Goal: Task Accomplishment & Management: Complete application form

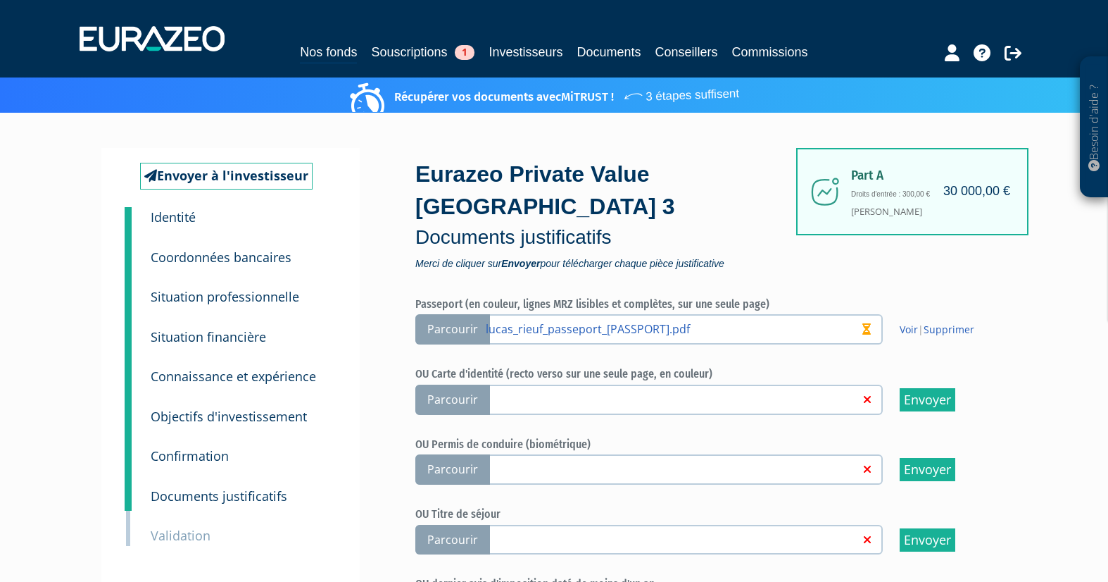
scroll to position [234, 0]
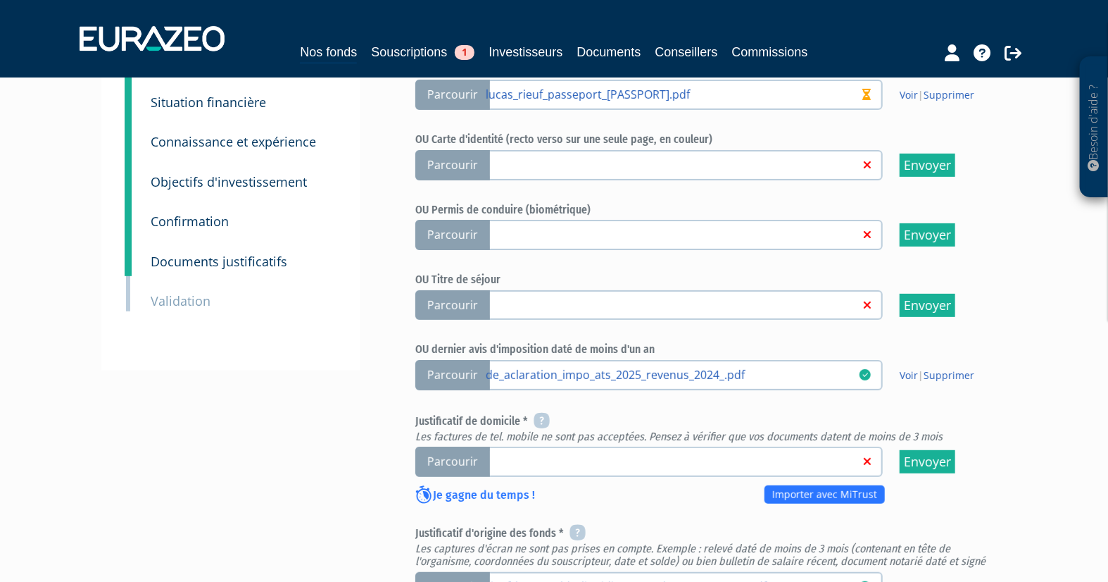
click at [307, 409] on div "Envoyer à l'investisseur 1 Identité 2 Coordonnées bancaires 3 Situation profess…" at bounding box center [554, 377] width 884 height 929
click at [454, 463] on span "Parcourir" at bounding box center [452, 461] width 75 height 30
click at [0, 0] on input "Parcourir" at bounding box center [0, 0] width 0 height 0
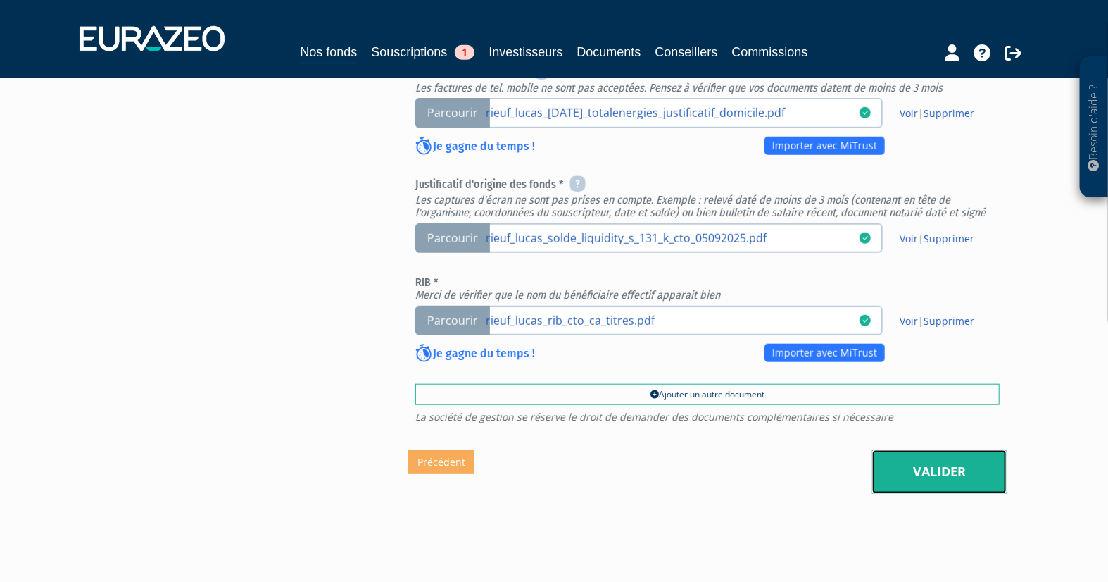
scroll to position [626, 0]
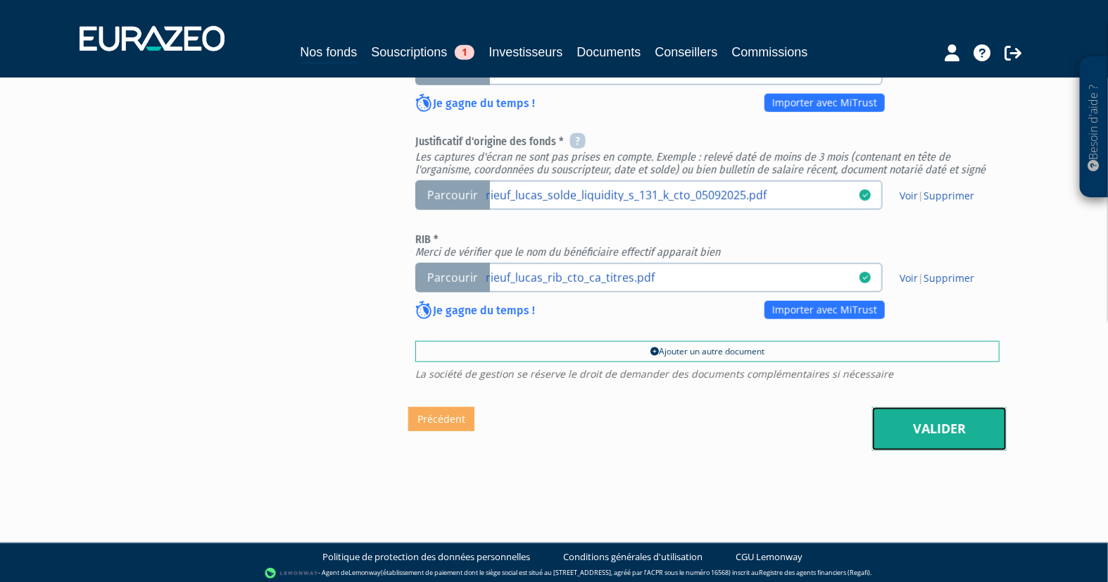
click at [905, 425] on link "Valider" at bounding box center [939, 429] width 134 height 44
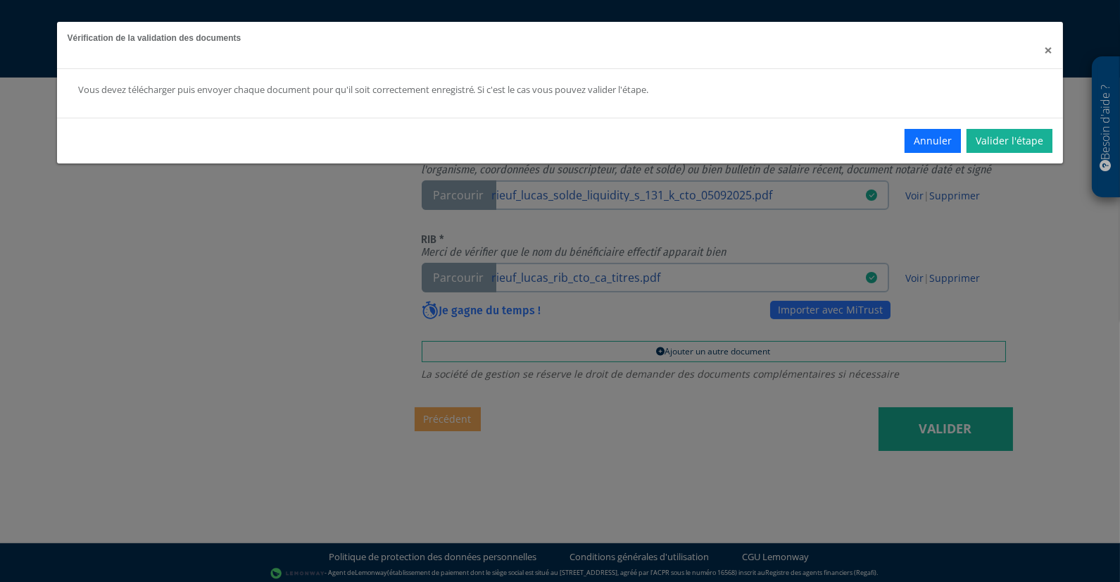
click at [1045, 50] on div "Vérification de la validation des documents ×" at bounding box center [560, 45] width 1007 height 47
click at [1048, 51] on span "×" at bounding box center [1048, 50] width 8 height 20
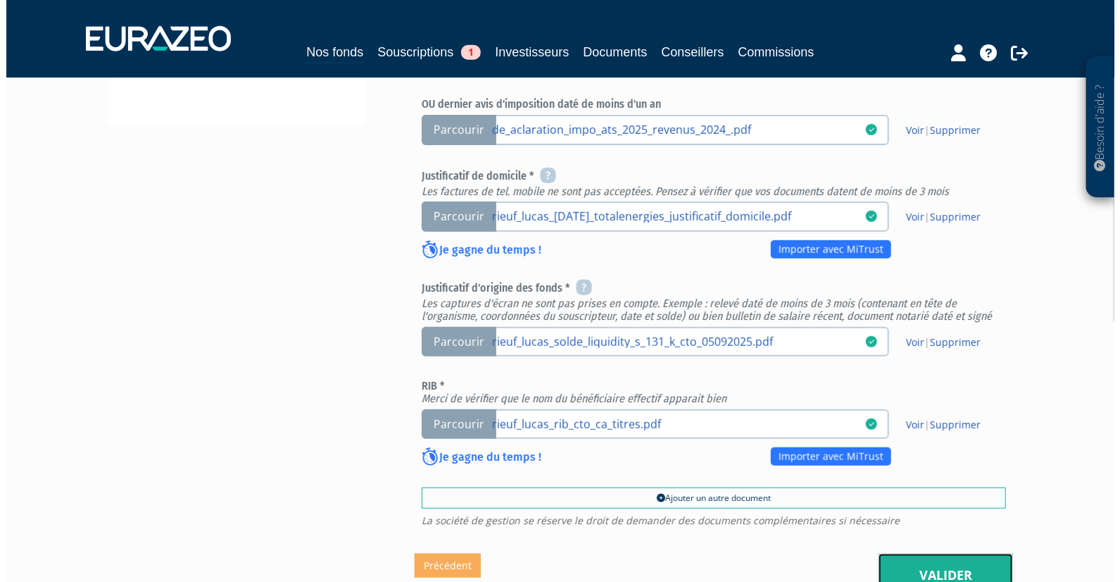
scroll to position [625, 0]
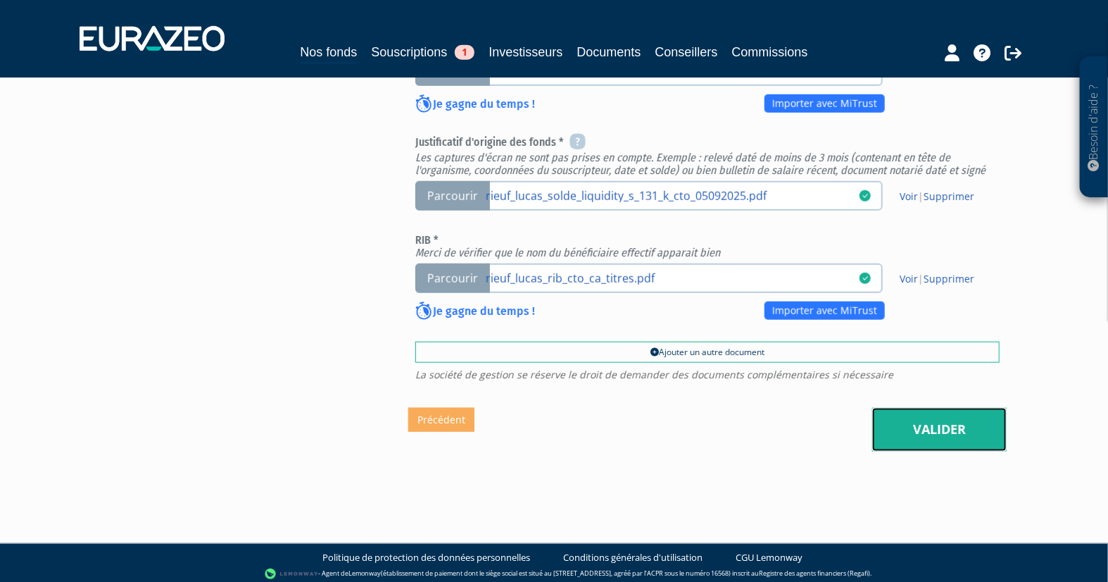
click at [946, 419] on link "Valider" at bounding box center [939, 430] width 134 height 44
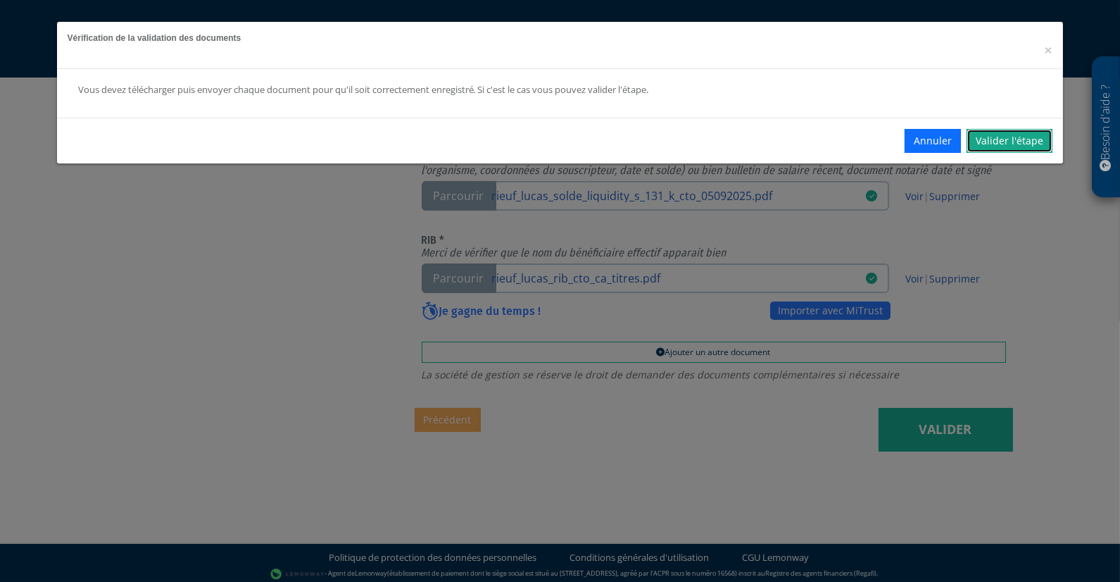
click at [989, 142] on link "Valider l'étape" at bounding box center [1010, 141] width 86 height 24
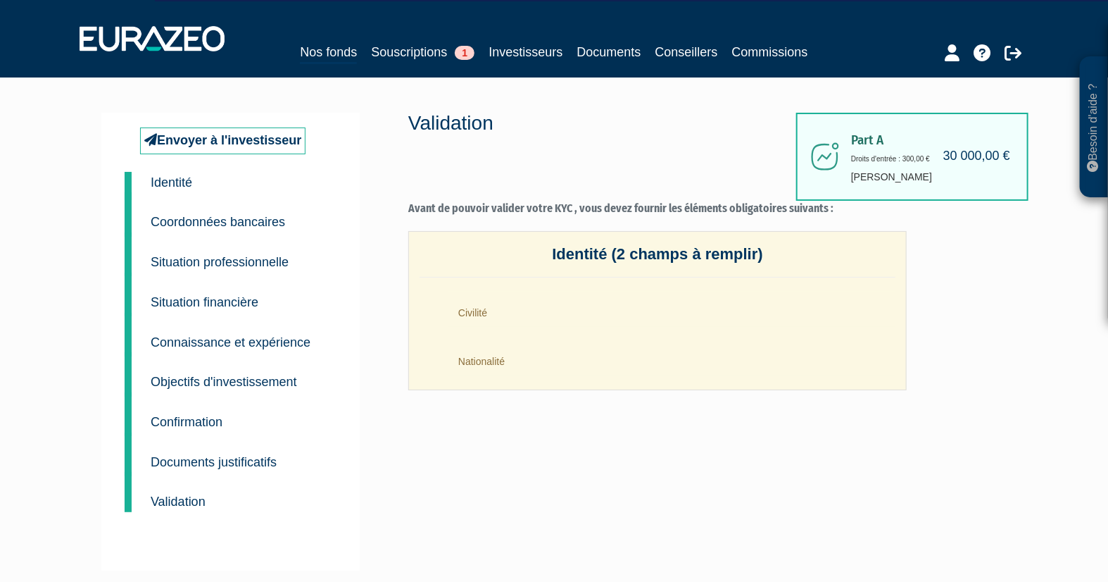
click at [170, 177] on small "Identité" at bounding box center [172, 182] width 42 height 14
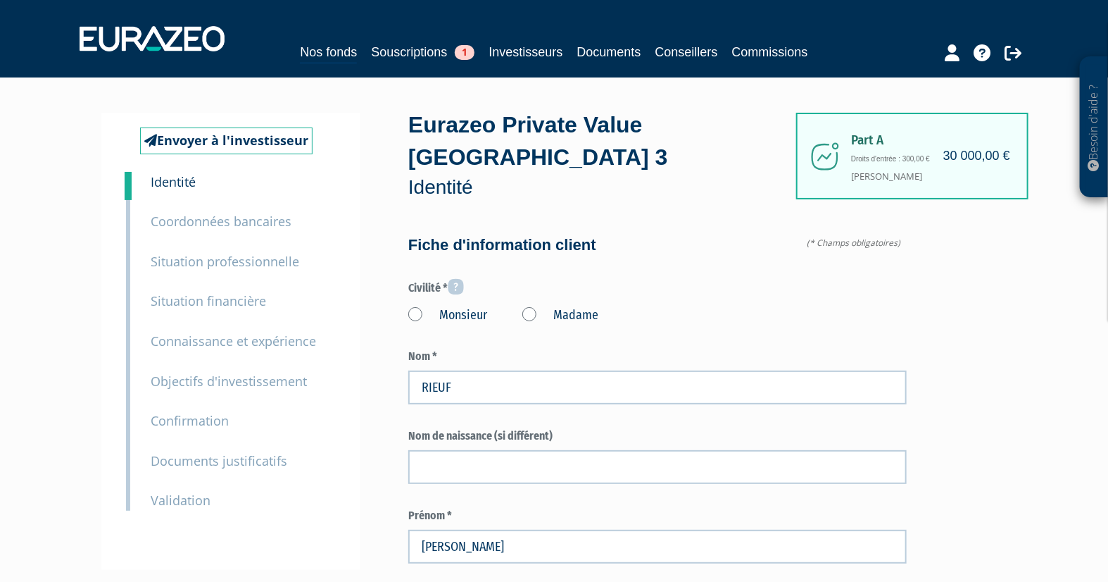
click at [409, 312] on label "Monsieur" at bounding box center [447, 315] width 79 height 18
click at [0, 0] on input "Monsieur" at bounding box center [0, 0] width 0 height 0
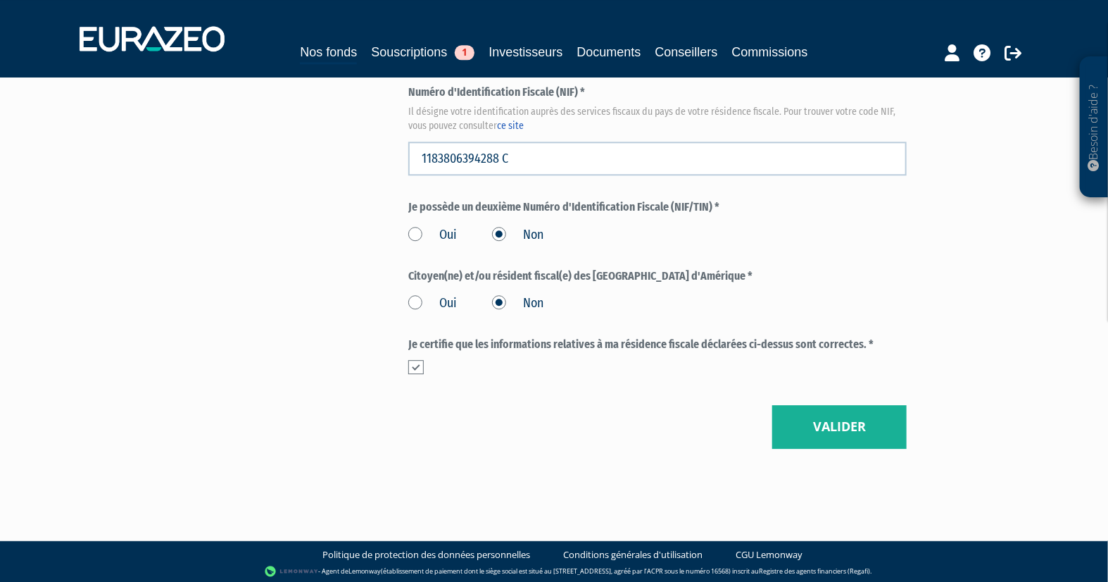
scroll to position [1679, 0]
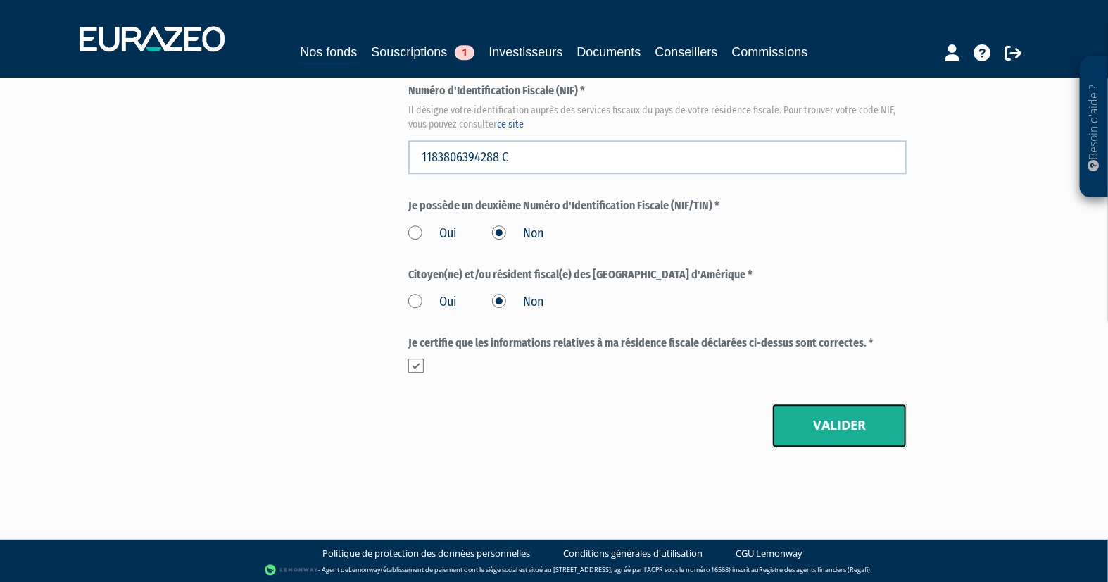
click at [858, 425] on button "Valider" at bounding box center [839, 425] width 134 height 44
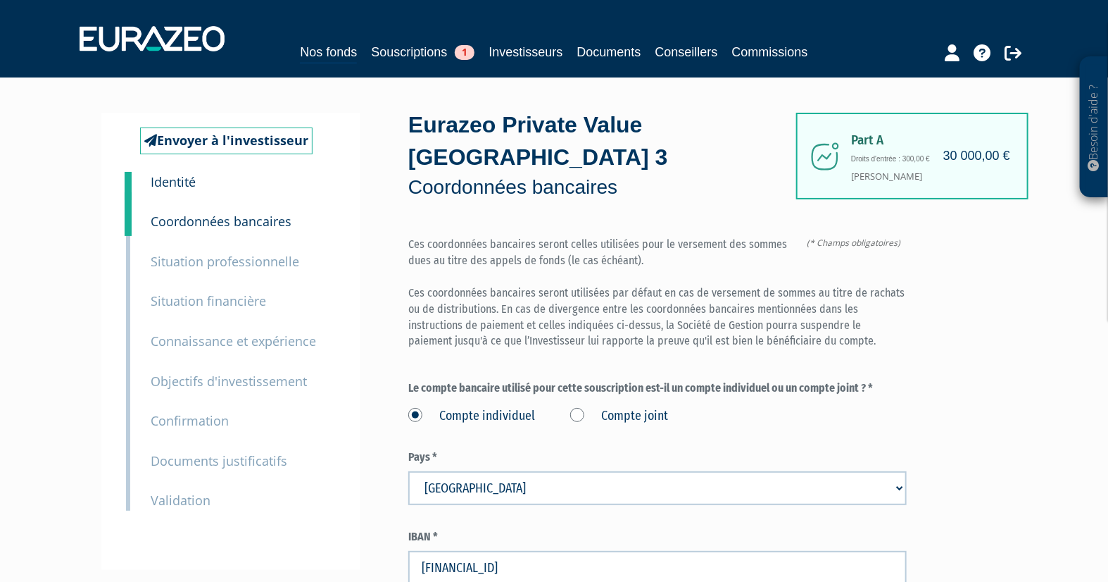
scroll to position [285, 0]
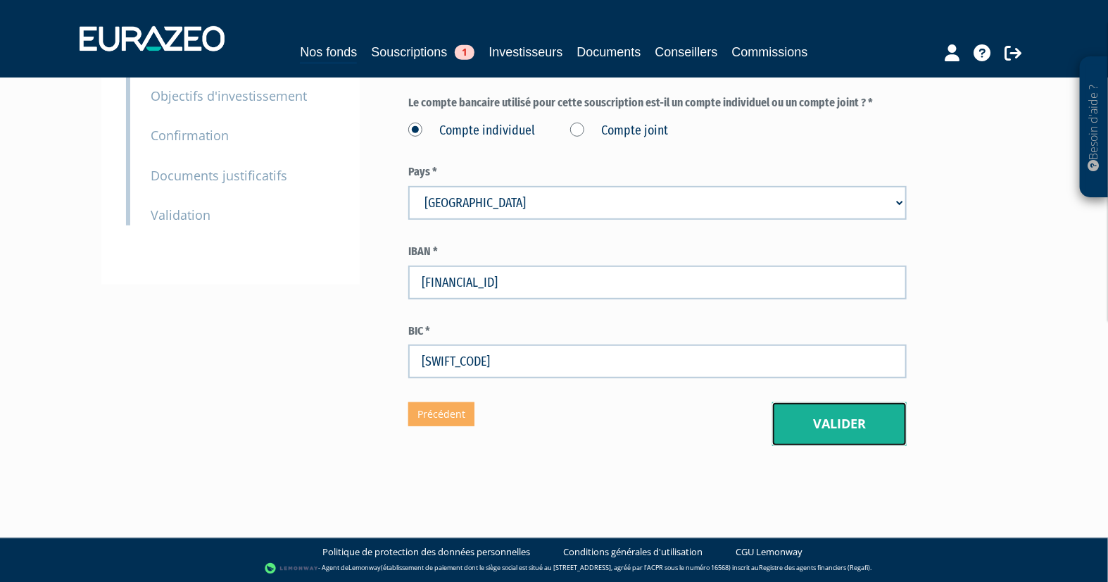
click at [868, 427] on button "Valider" at bounding box center [839, 424] width 134 height 44
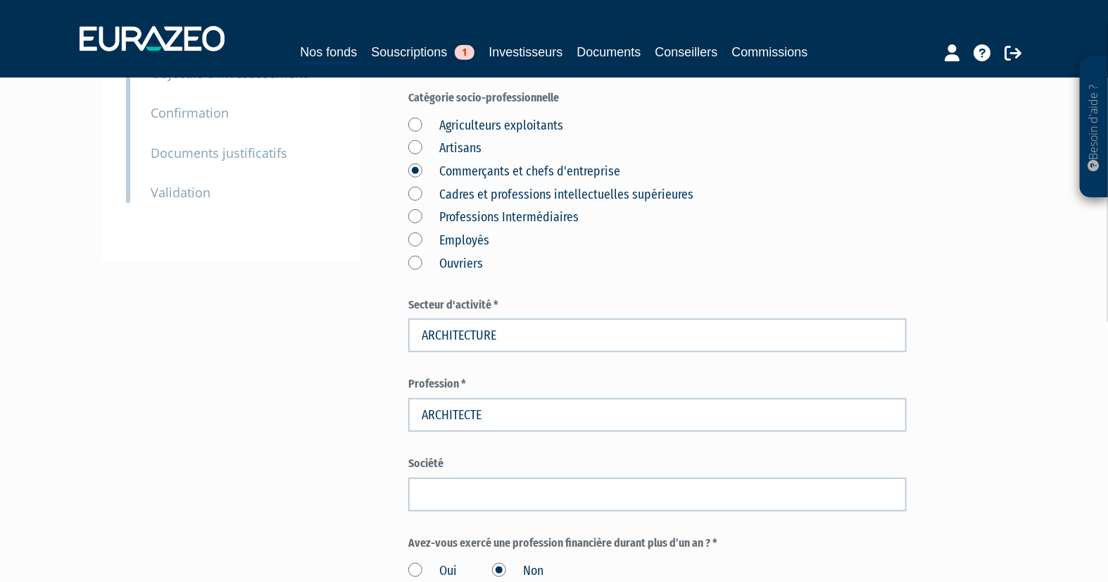
scroll to position [318, 0]
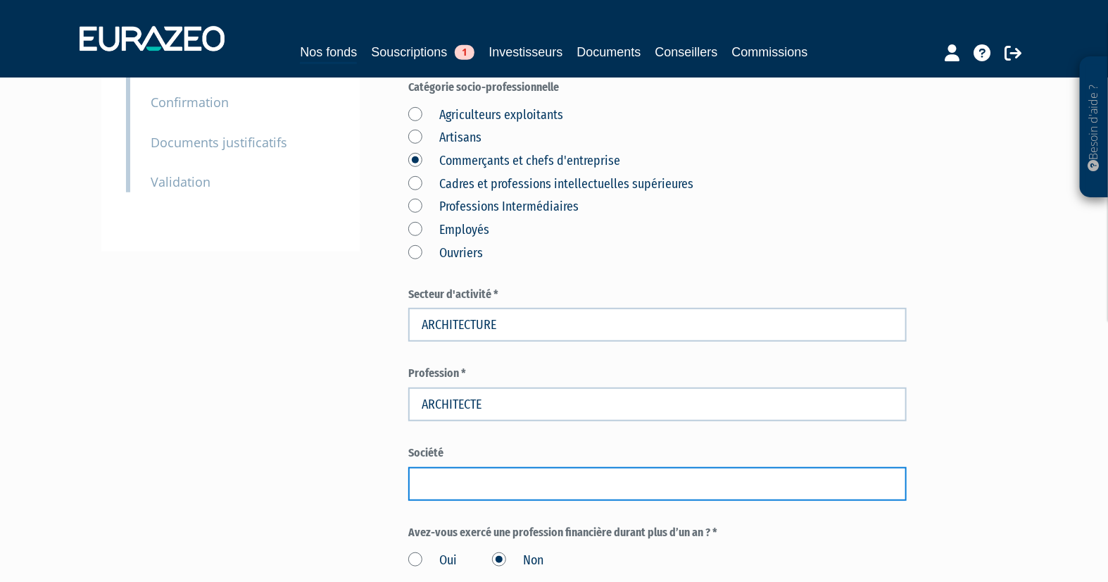
click at [537, 481] on input "text" at bounding box center [657, 484] width 499 height 34
type input "[PERSON_NAME] ARCHITECTURE (LRA)"
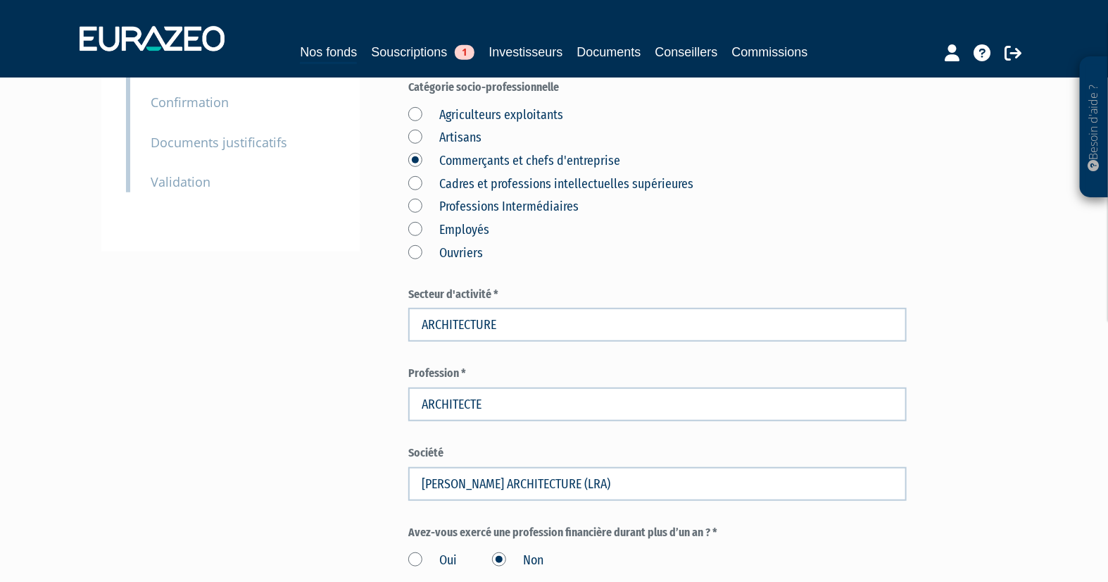
click at [995, 372] on div "Part A 30 000,00 € Droits d'entrée : 300,00 € [PERSON_NAME] Eurazeo Private Val…" at bounding box center [707, 371] width 599 height 1154
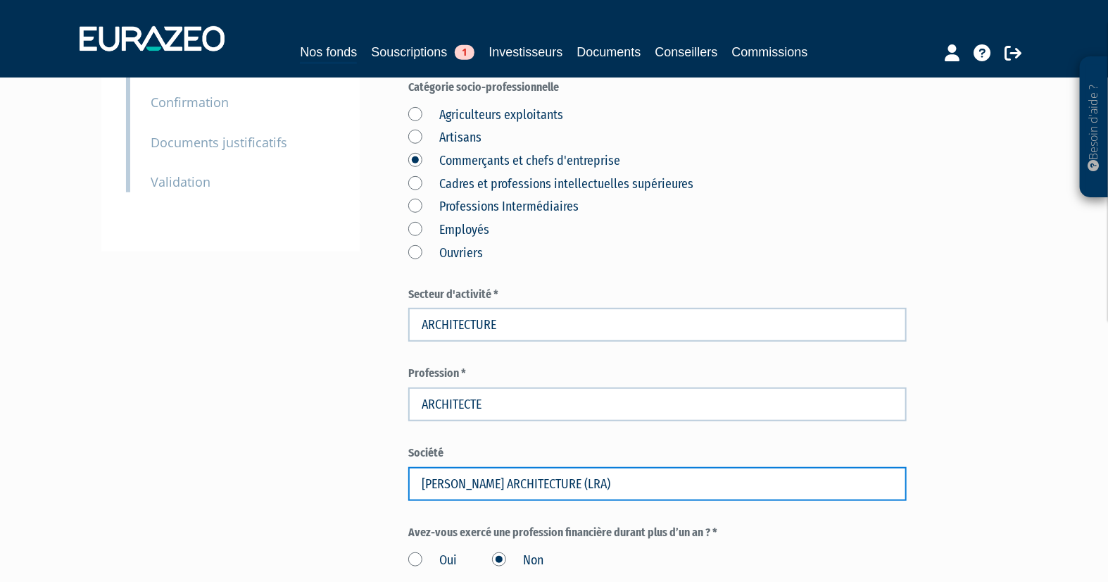
drag, startPoint x: 599, startPoint y: 476, endPoint x: 420, endPoint y: 462, distance: 179.4
click at [420, 462] on div "Société LUCAS RIEUF ARCHITECTURE (LRA)" at bounding box center [657, 473] width 499 height 56
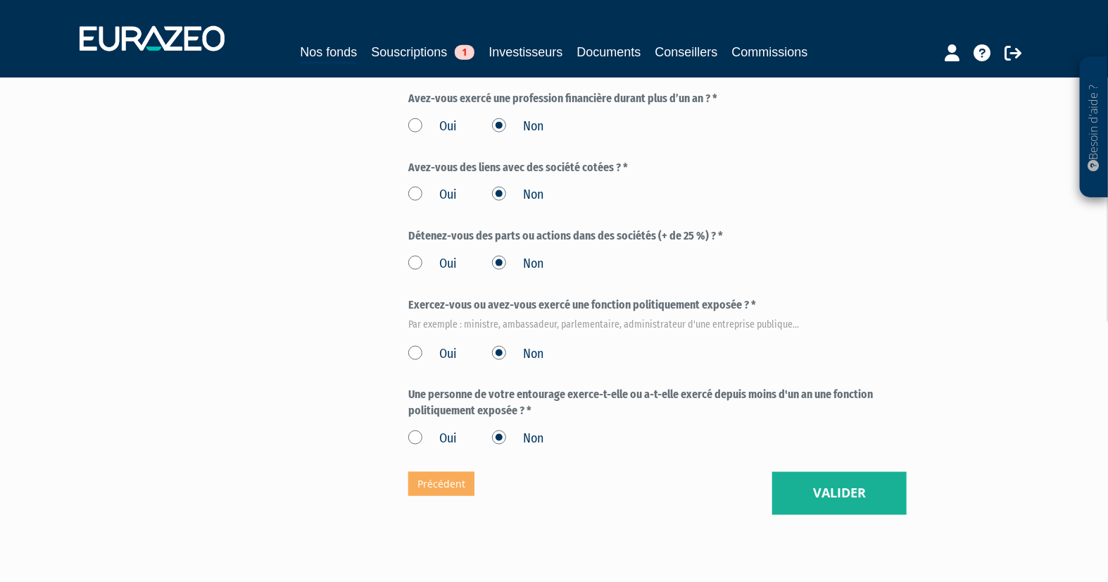
scroll to position [821, 0]
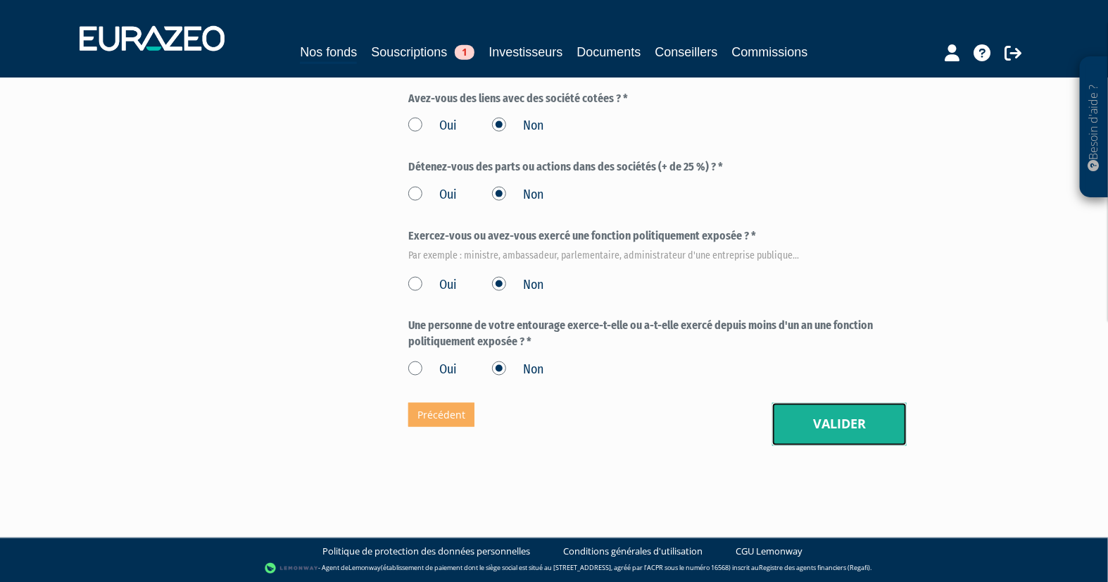
click at [830, 430] on button "Valider" at bounding box center [839, 425] width 134 height 44
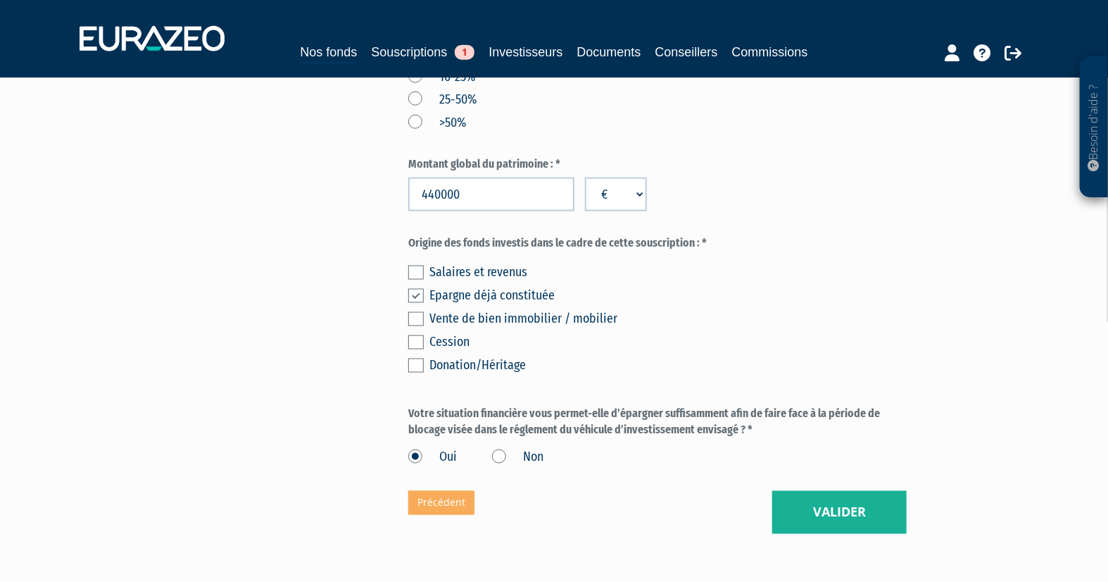
scroll to position [887, 0]
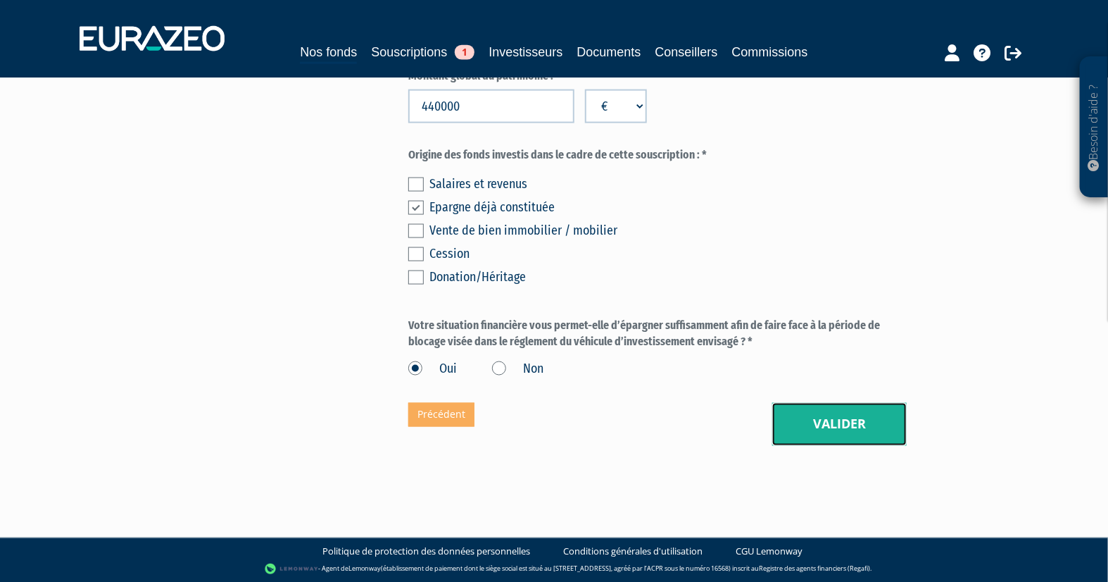
click at [860, 431] on button "Valider" at bounding box center [839, 425] width 134 height 44
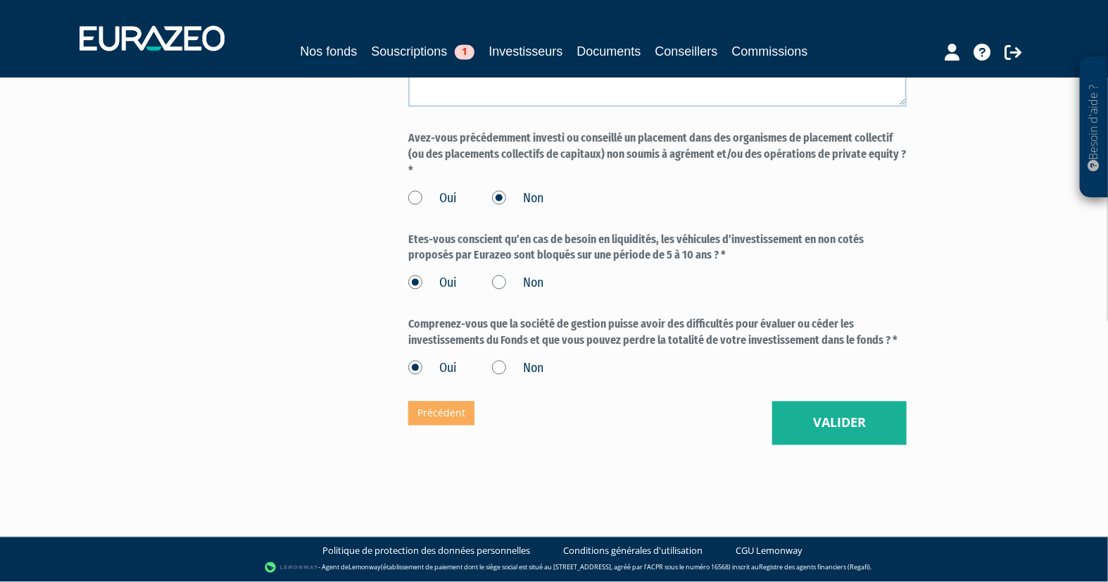
scroll to position [1246, 0]
click at [873, 437] on button "Valider" at bounding box center [839, 423] width 134 height 44
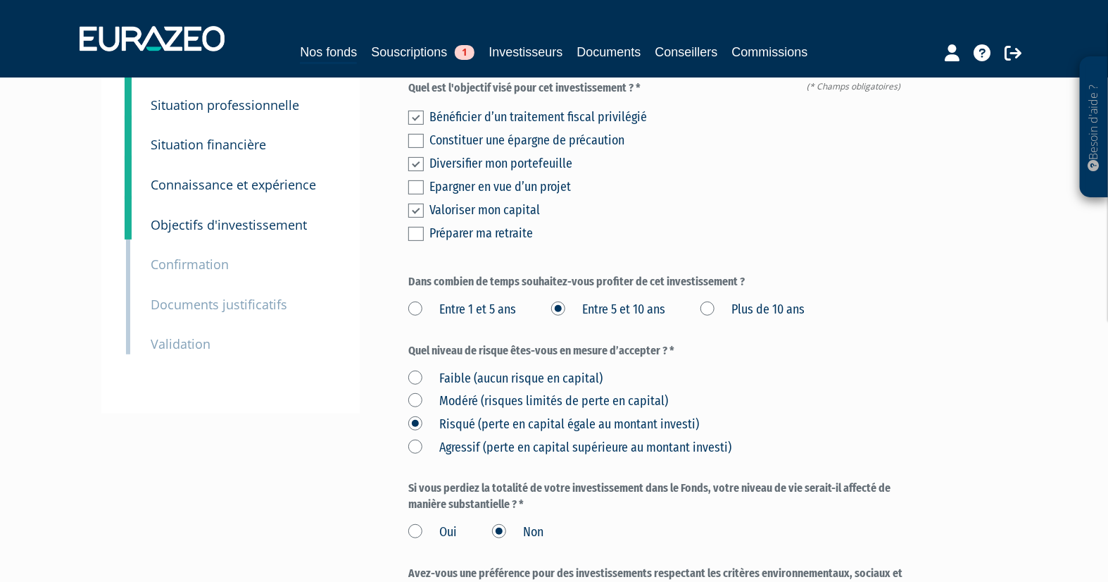
scroll to position [404, 0]
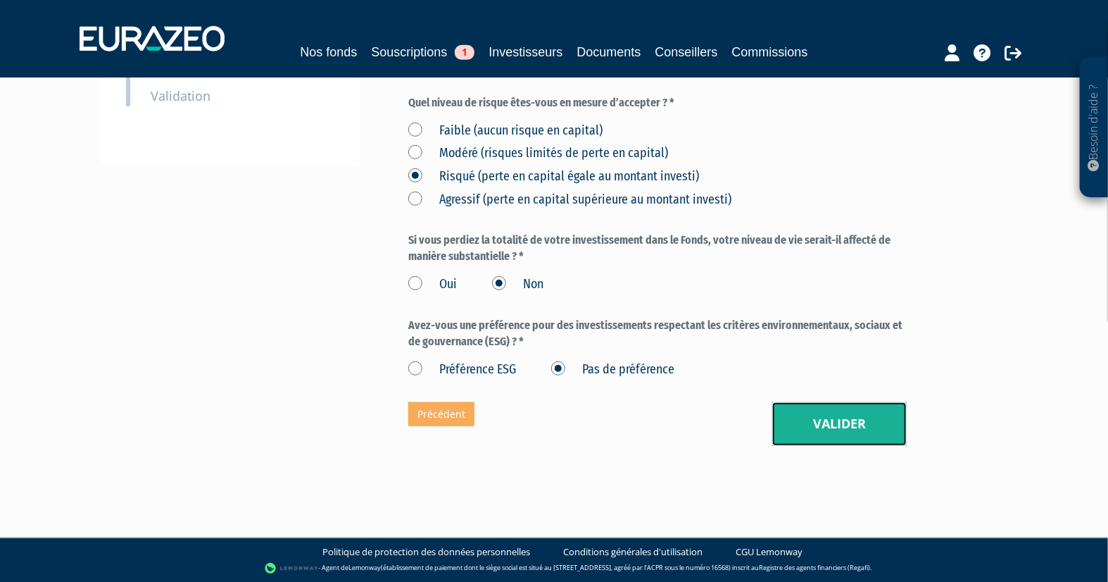
click at [837, 427] on button "Valider" at bounding box center [839, 424] width 134 height 44
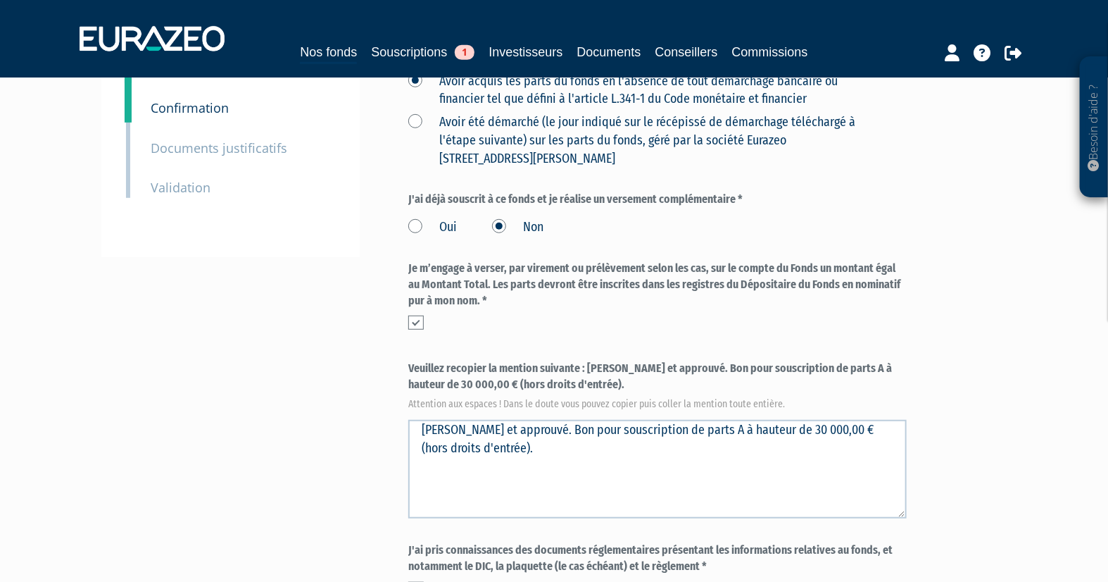
scroll to position [622, 0]
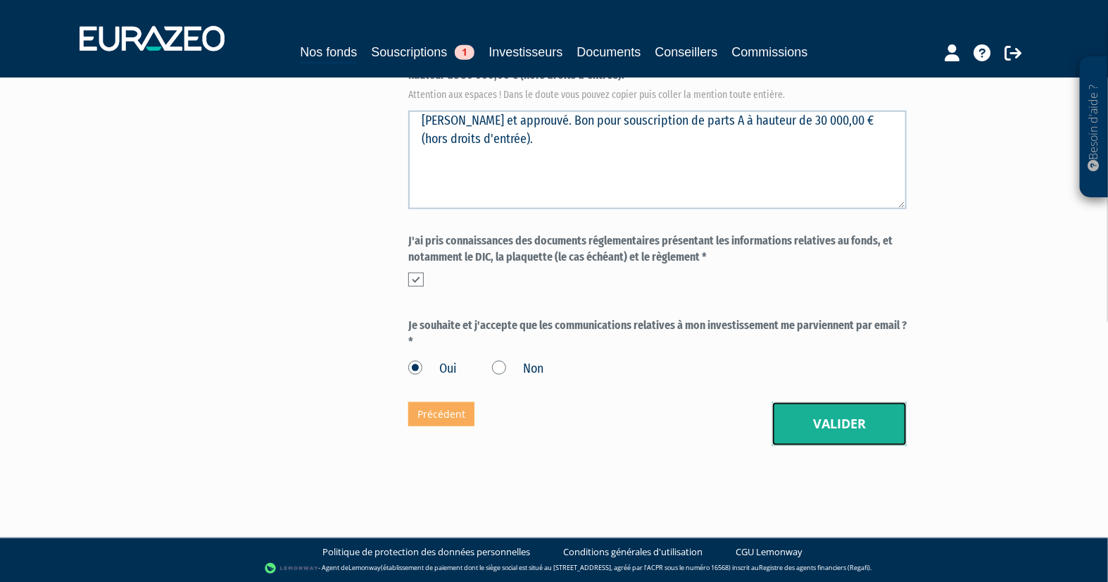
click at [851, 415] on button "Valider" at bounding box center [839, 424] width 134 height 44
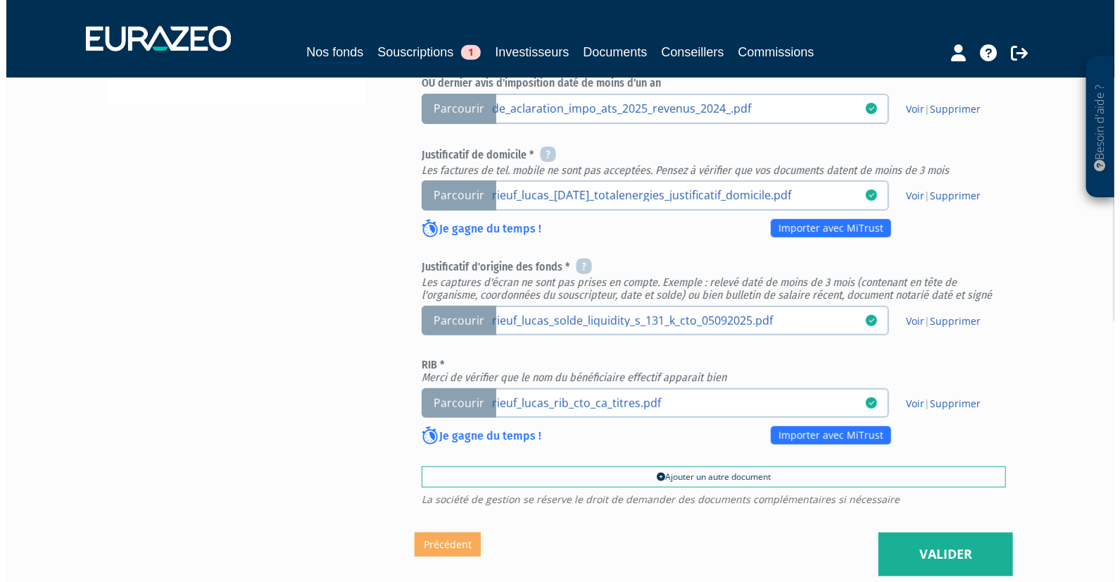
scroll to position [625, 0]
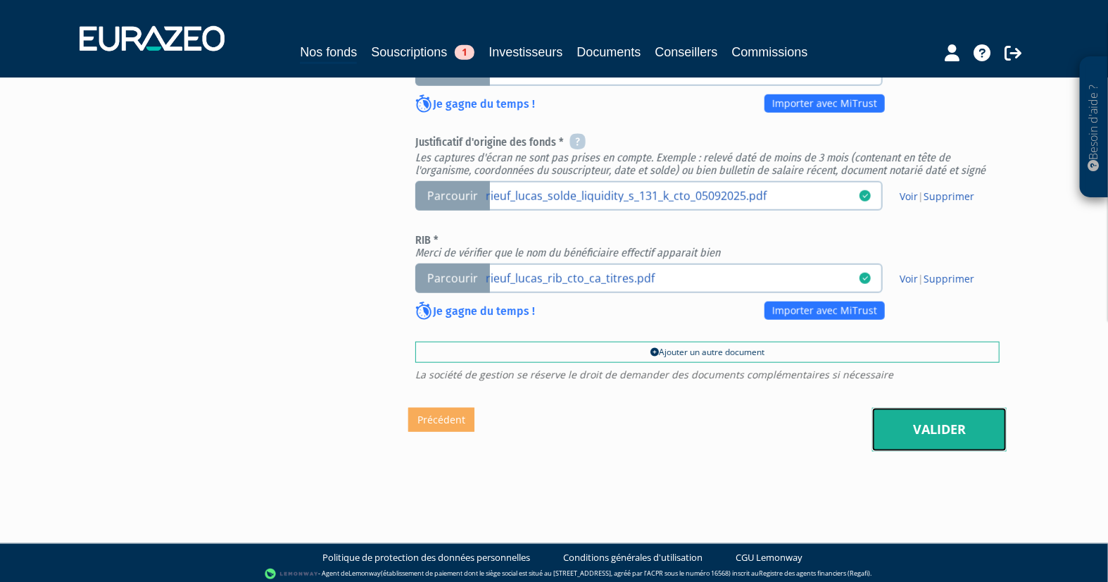
click at [934, 432] on link "Valider" at bounding box center [939, 430] width 134 height 44
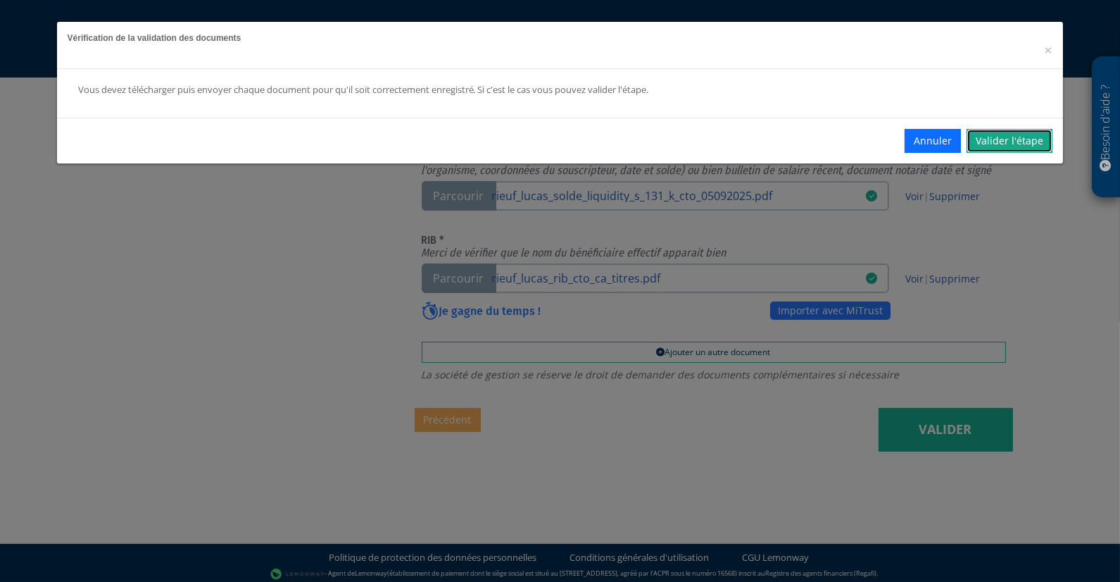
click at [1001, 136] on link "Valider l'étape" at bounding box center [1010, 141] width 86 height 24
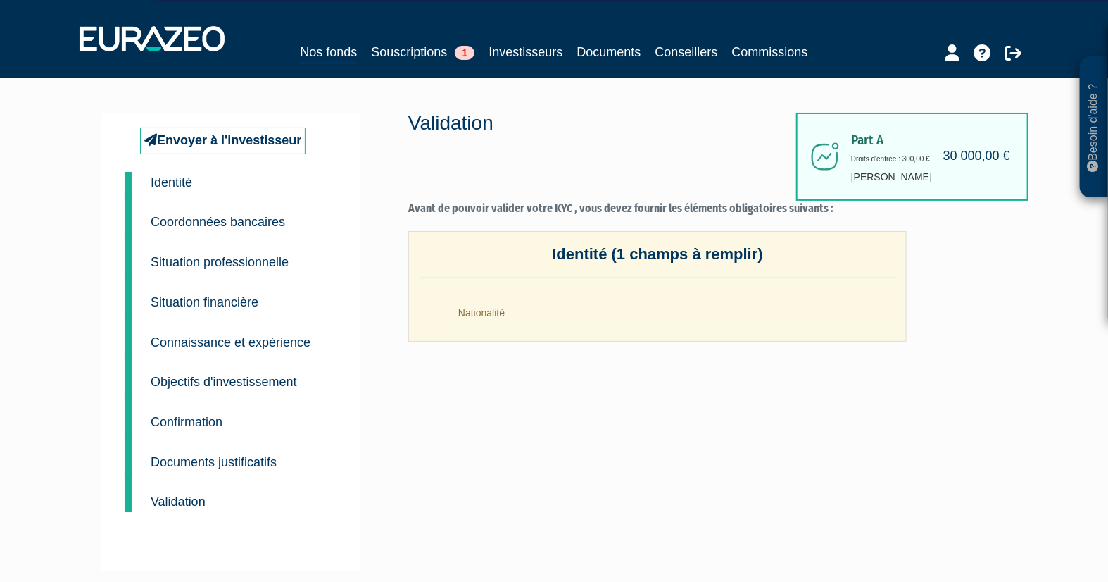
click at [182, 173] on p "Identité" at bounding box center [172, 182] width 42 height 20
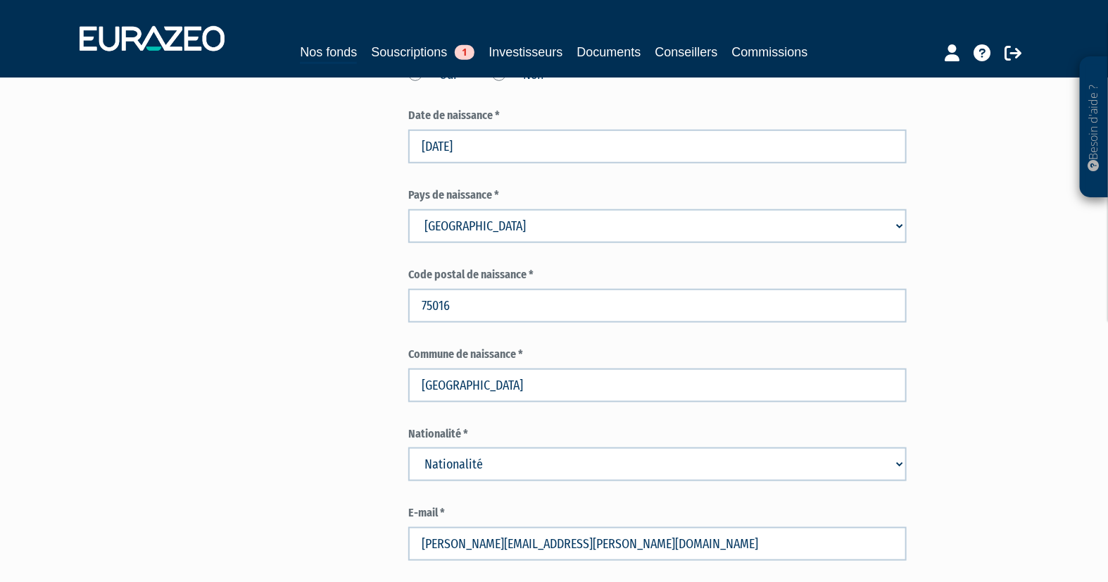
scroll to position [547, 0]
click at [651, 461] on select "Nationalité Afghanistan Afrique du Sud Albanie Algérie Allemagne Andorre" at bounding box center [657, 465] width 499 height 34
select select "75"
click at [408, 448] on select "Nationalité Afghanistan Afrique du Sud Albanie Algérie Allemagne Andorre" at bounding box center [657, 465] width 499 height 34
click at [249, 318] on div "Envoyer à l'investisseur 1 Identité 2 Coordonnées bancaires 3 Situation profess…" at bounding box center [554, 573] width 884 height 2014
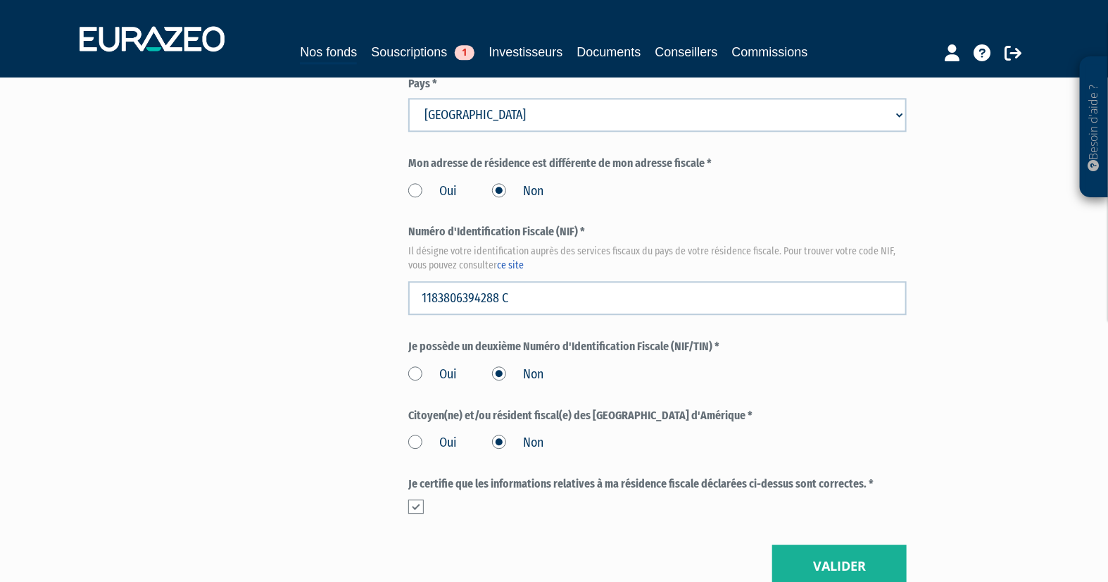
scroll to position [1679, 0]
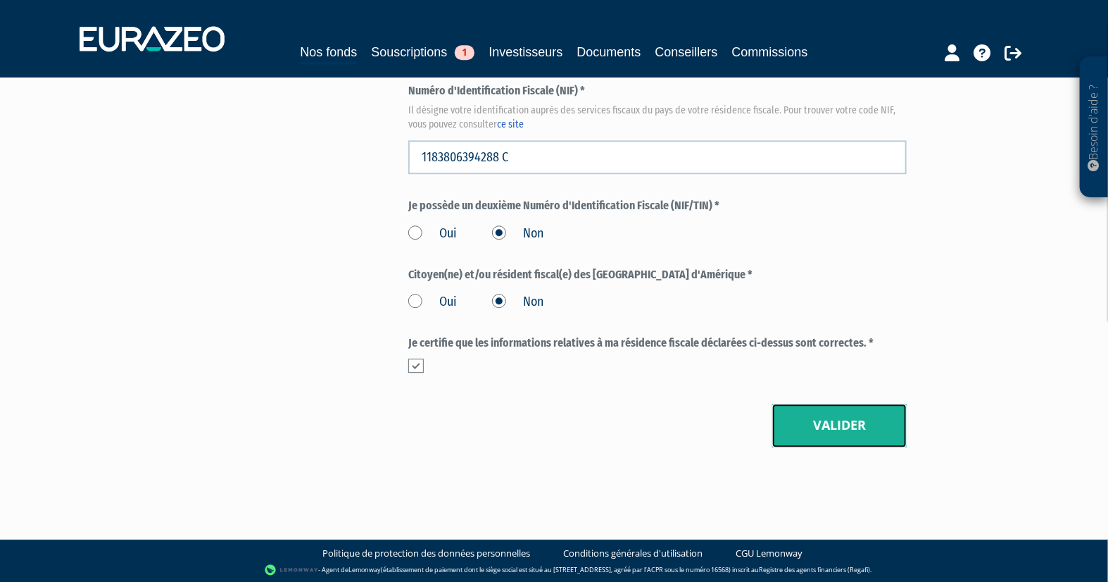
click at [868, 417] on button "Valider" at bounding box center [839, 425] width 134 height 44
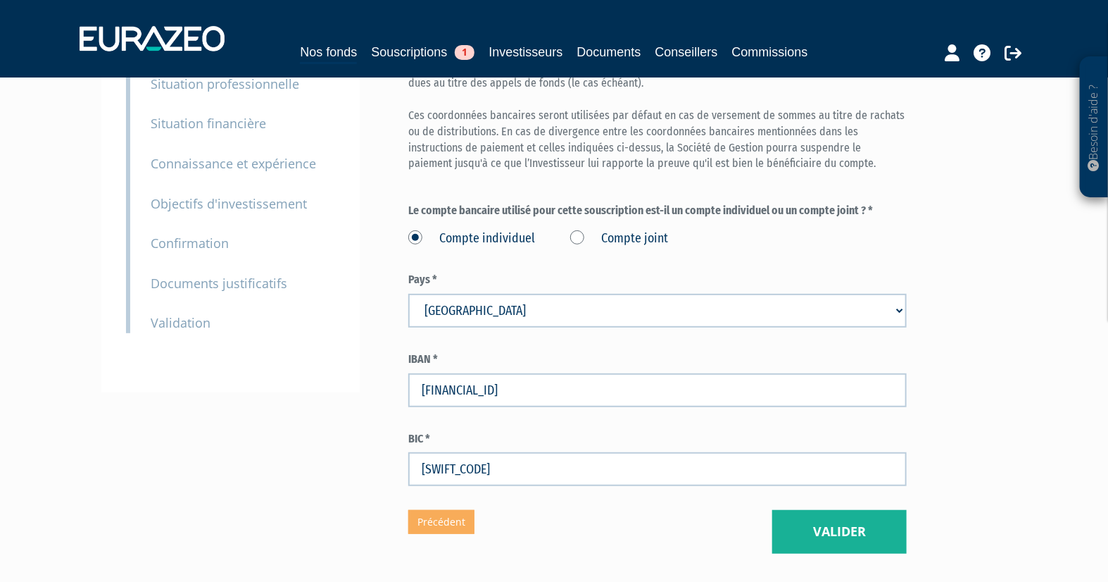
scroll to position [180, 0]
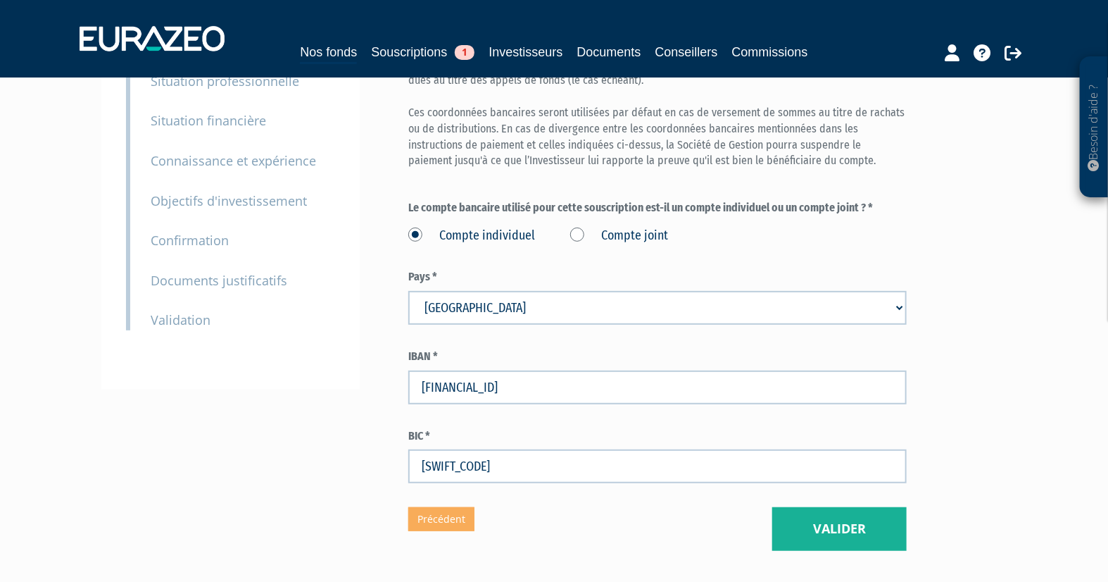
click at [166, 318] on small "Validation" at bounding box center [181, 319] width 60 height 17
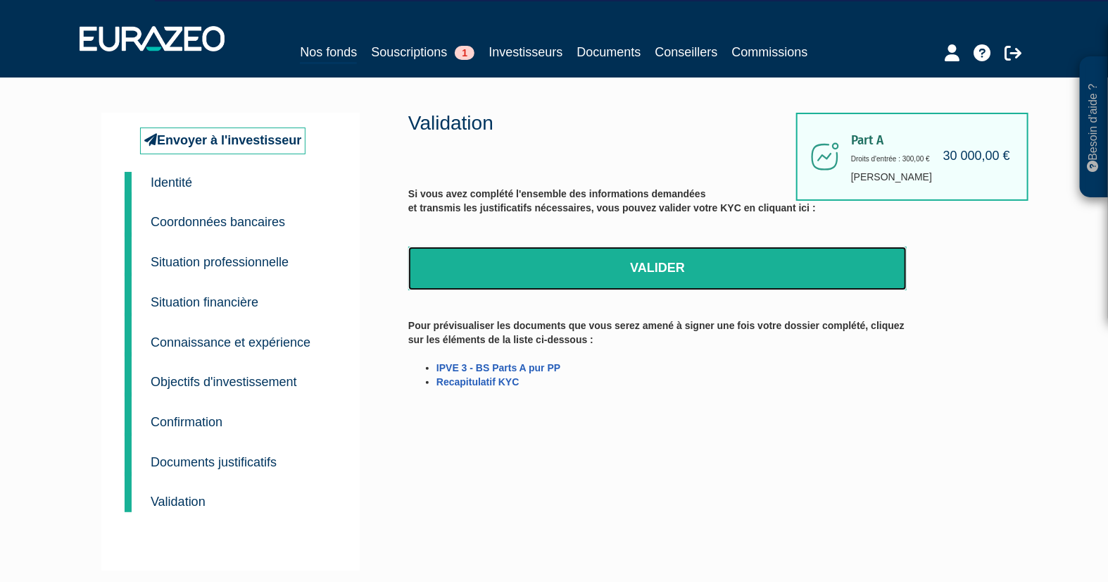
drag, startPoint x: 672, startPoint y: 269, endPoint x: 635, endPoint y: 46, distance: 226.2
click at [671, 270] on link "Valider" at bounding box center [657, 268] width 499 height 44
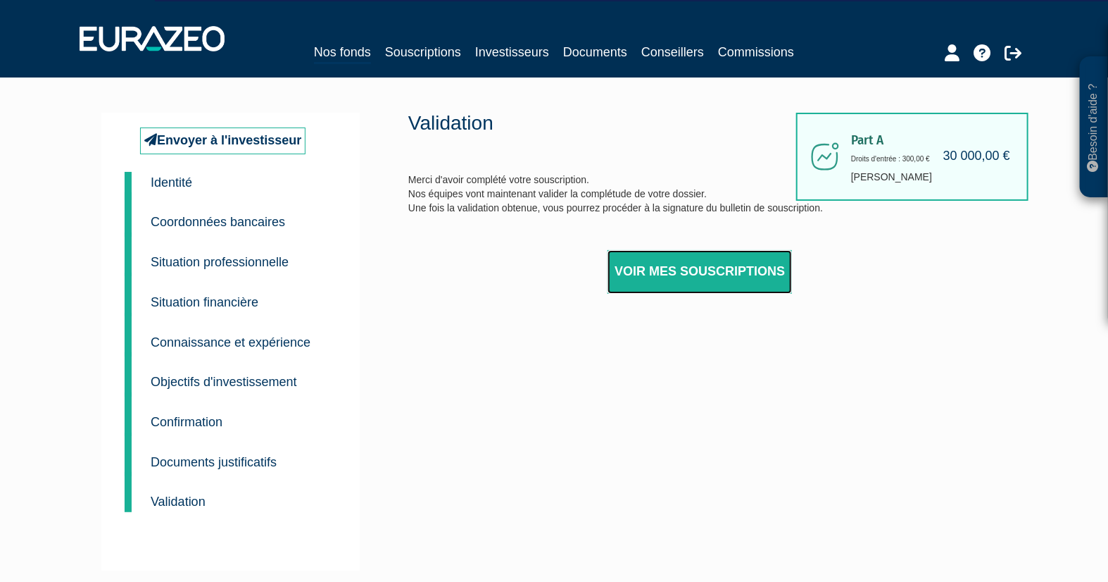
click at [700, 269] on link "Voir mes souscriptions" at bounding box center [700, 272] width 184 height 44
